Goal: Transaction & Acquisition: Book appointment/travel/reservation

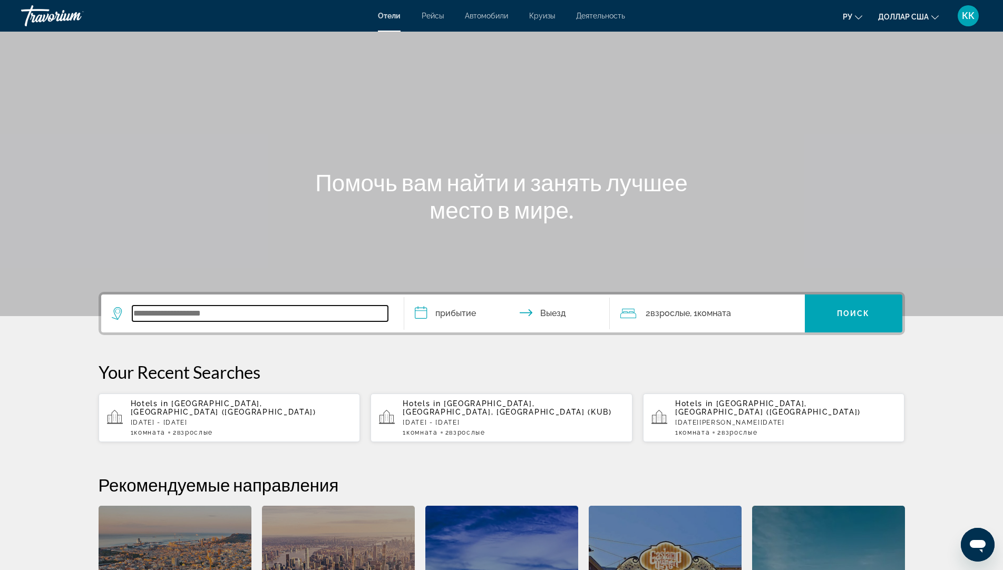
click at [139, 316] on input "Виджет поиска" at bounding box center [260, 314] width 256 height 16
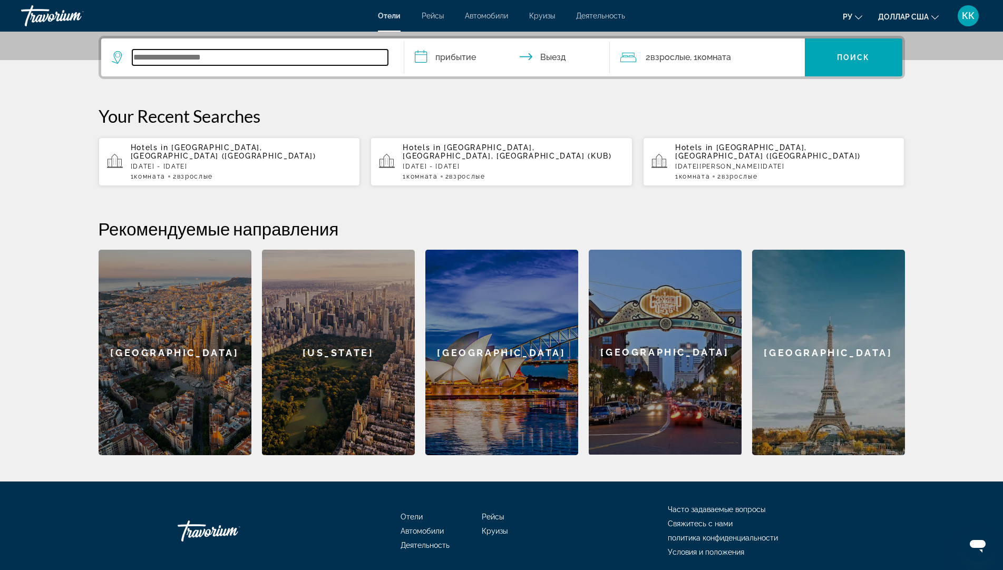
scroll to position [258, 0]
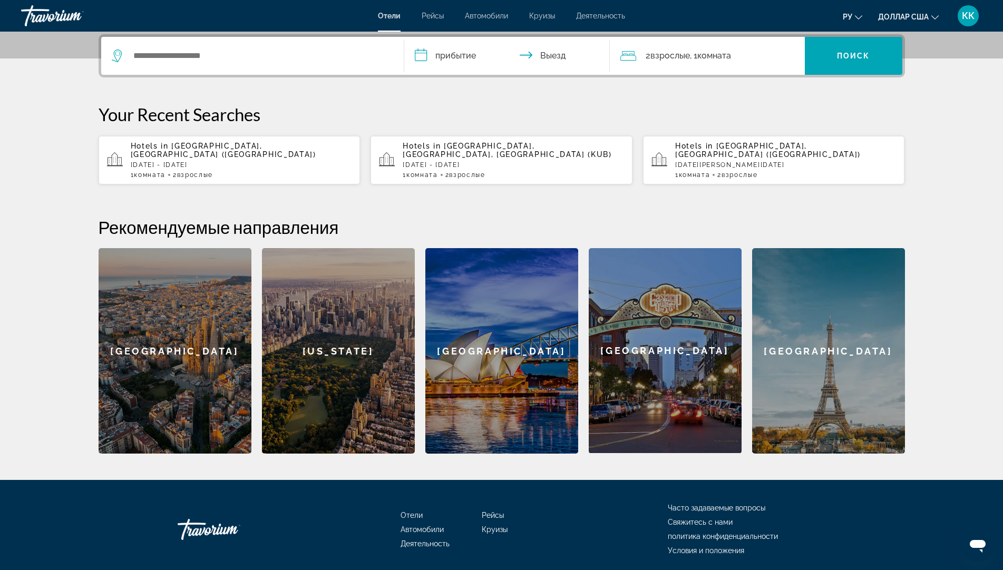
click at [252, 161] on p "[DATE] - [DATE]" at bounding box center [241, 164] width 221 height 7
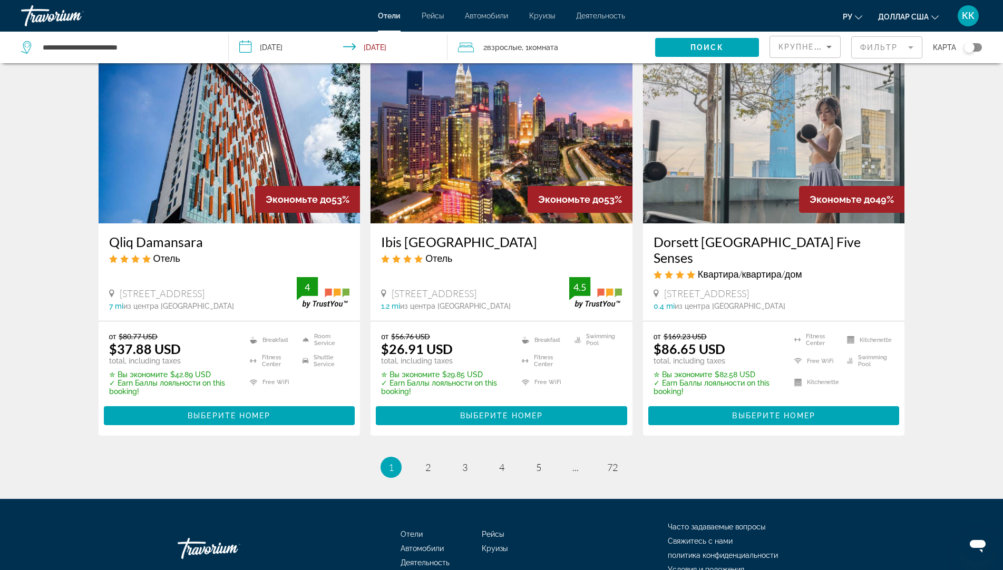
scroll to position [1265, 0]
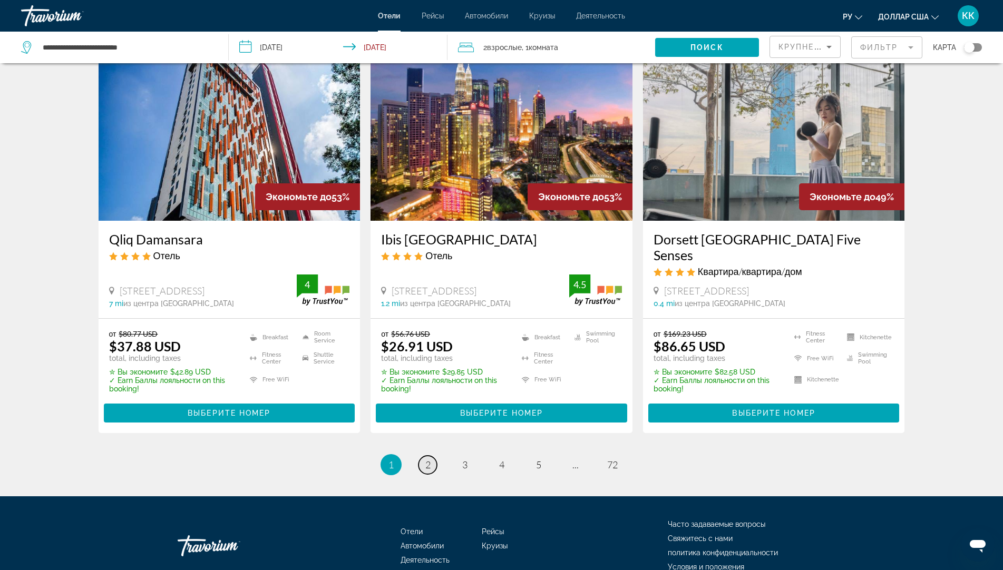
click at [423, 456] on link "page 2" at bounding box center [427, 465] width 18 height 18
